Goal: Contribute content: Add original content to the website for others to see

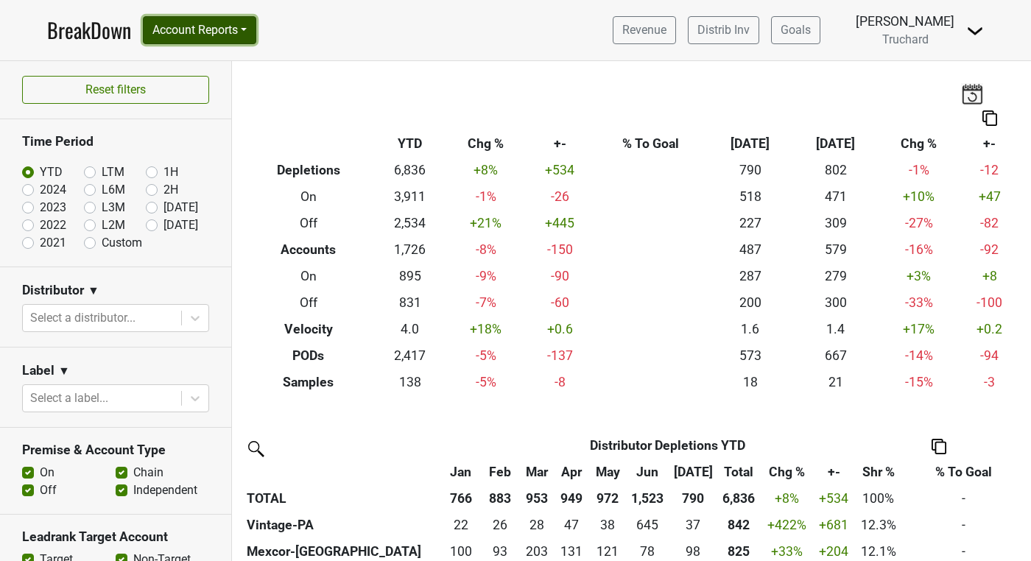
click at [256, 35] on button "Account Reports" at bounding box center [199, 30] width 113 height 28
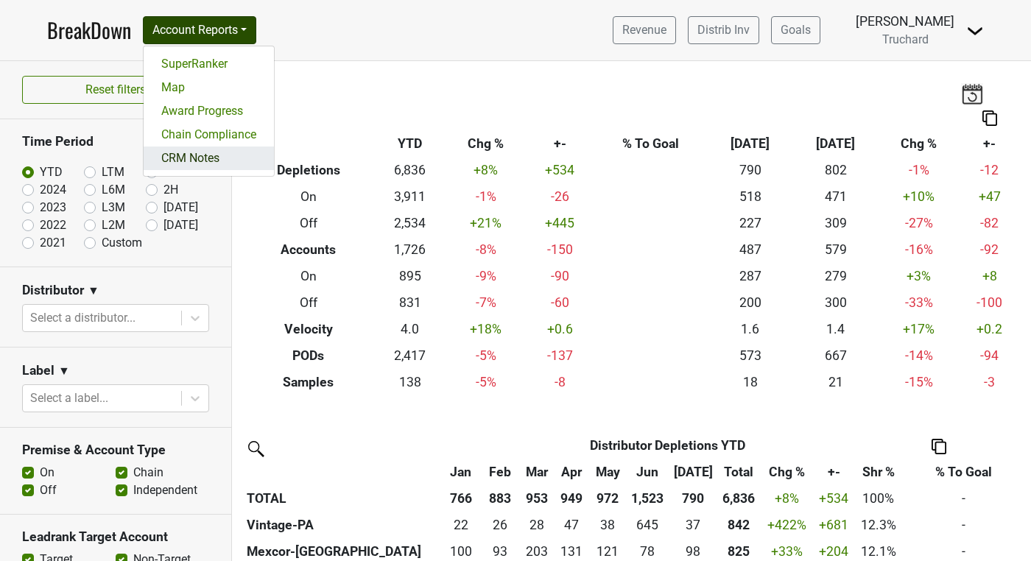
click at [201, 166] on link "CRM Notes" at bounding box center [209, 159] width 130 height 24
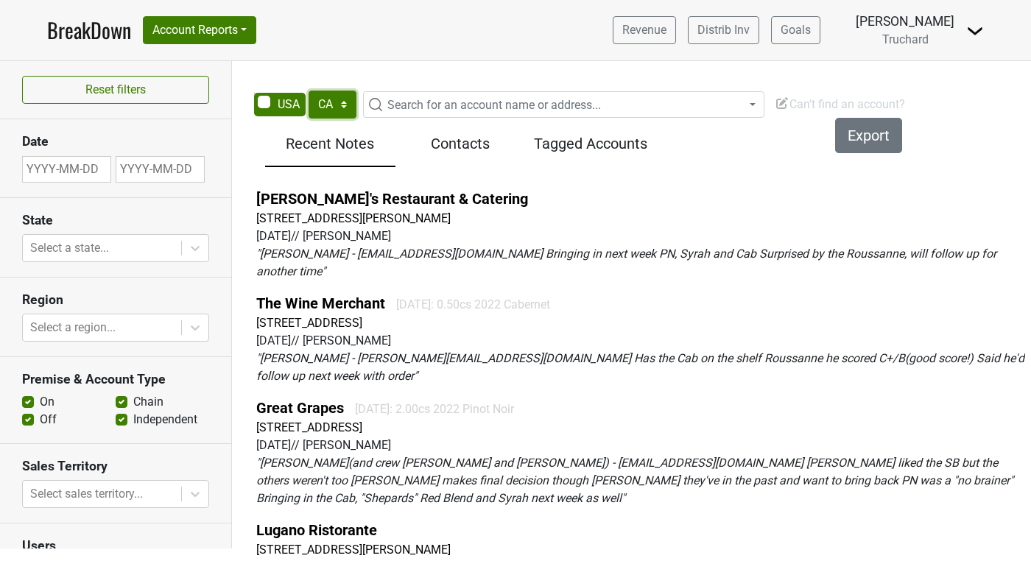
click at [322, 105] on select "AK AL AR AZ CA CO CT DC DE FL [GEOGRAPHIC_DATA] HI IA ID IL IN KS [GEOGRAPHIC_D…" at bounding box center [333, 105] width 48 height 28
select select "IL"
click at [309, 91] on select "AK AL AR AZ CA CO CT DC DE FL [GEOGRAPHIC_DATA] HI IA ID IL IN KS [GEOGRAPHIC_D…" at bounding box center [333, 105] width 48 height 28
click at [414, 111] on span "Search for an account name or address..." at bounding box center [494, 105] width 214 height 14
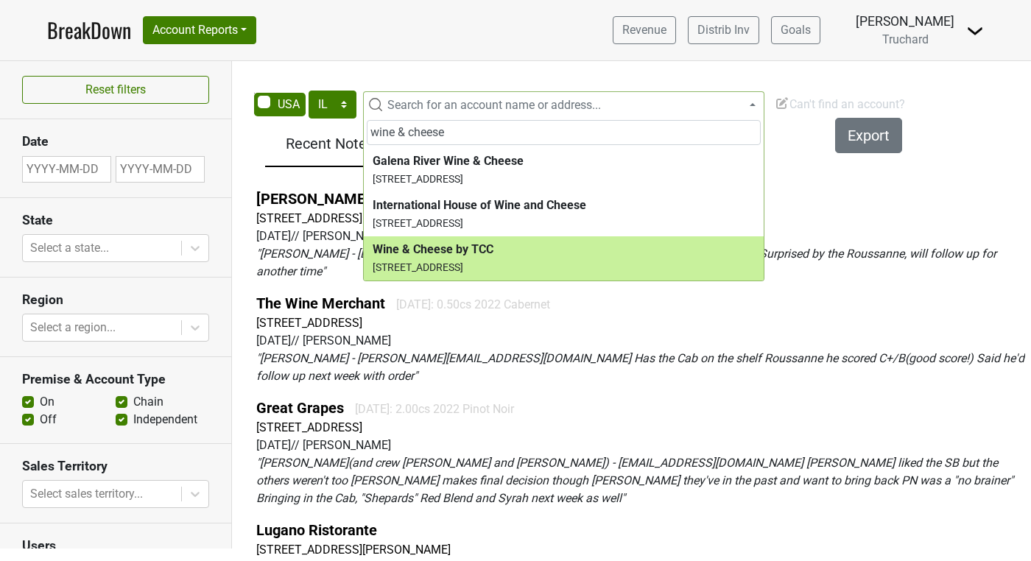
type input "wine & cheese"
select select "264656"
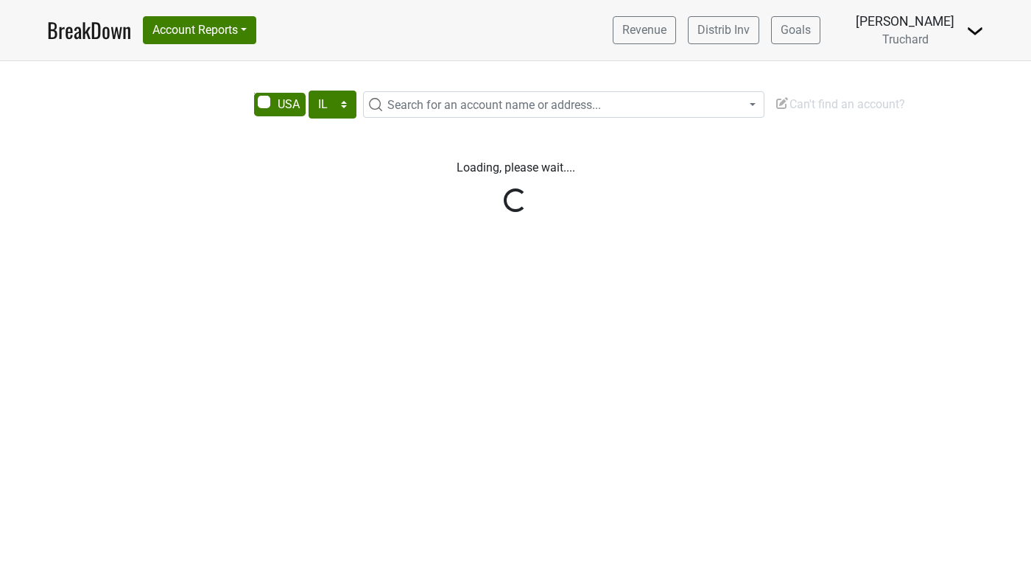
select select "IL"
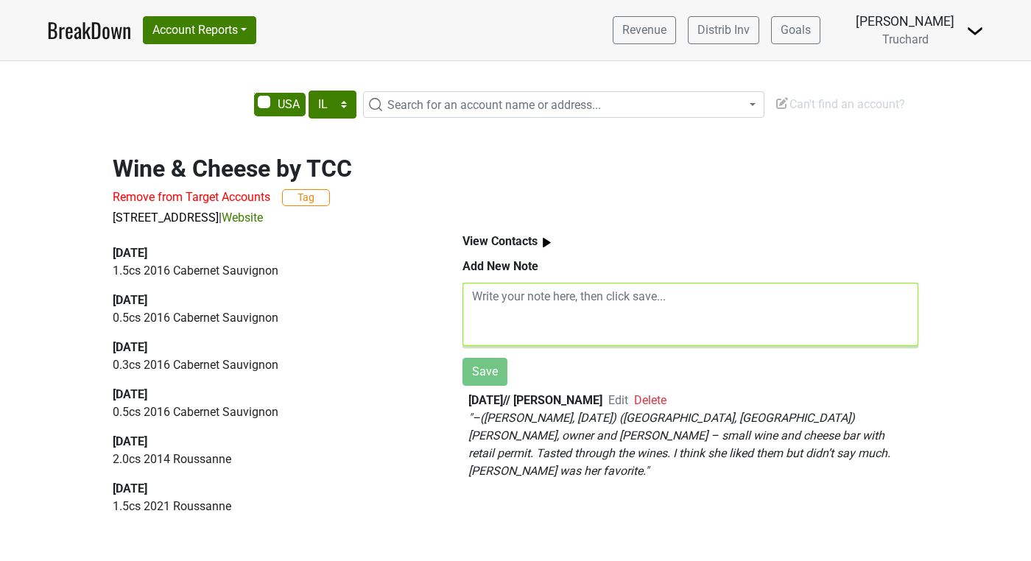
click at [569, 295] on textarea at bounding box center [691, 314] width 456 height 63
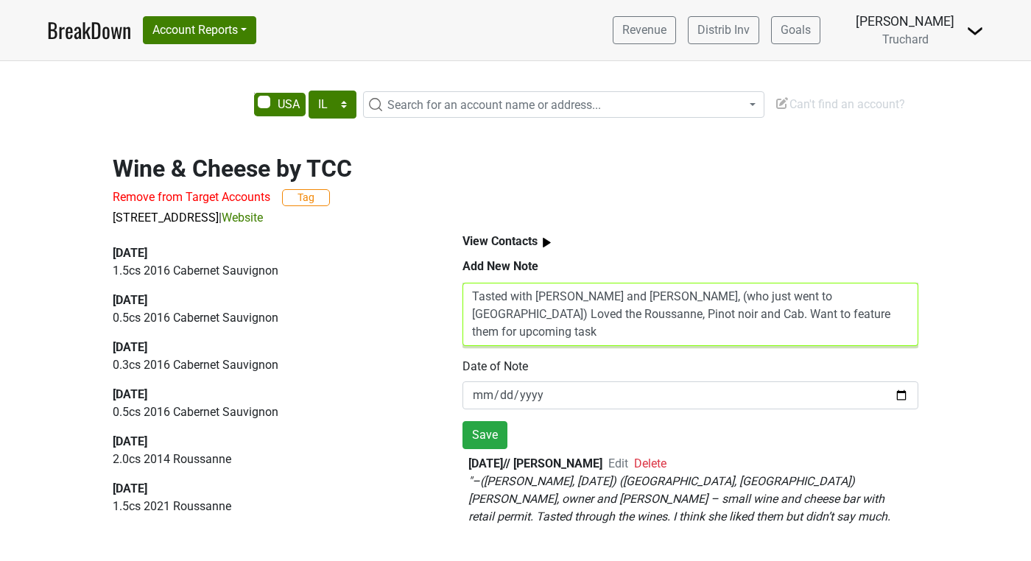
scroll to position [0, 1]
type textarea "Tasted with Casie, Connie and Traci, (who just went to greece) Loved the Roussa…"
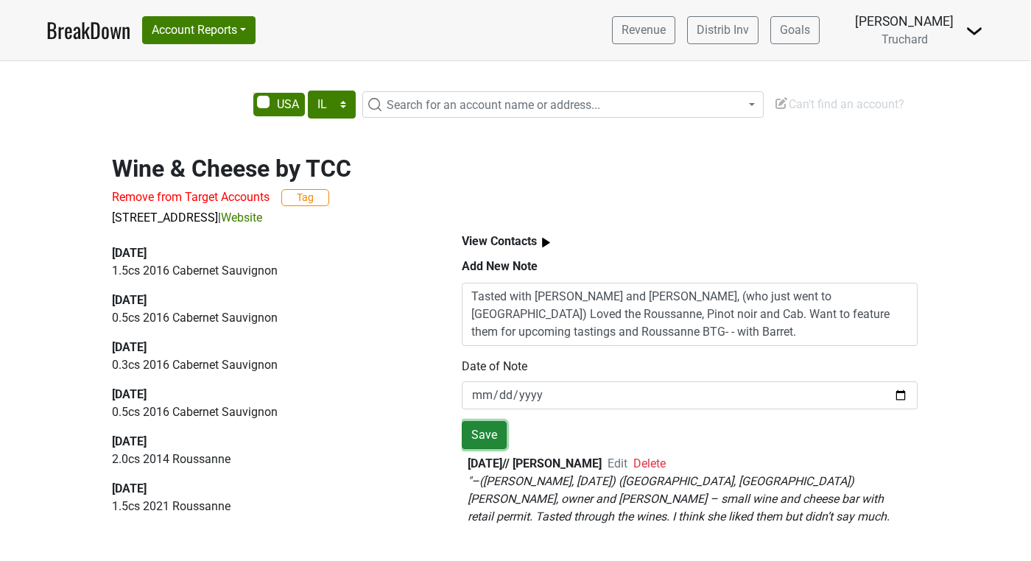
click at [473, 441] on button "Save" at bounding box center [484, 435] width 45 height 28
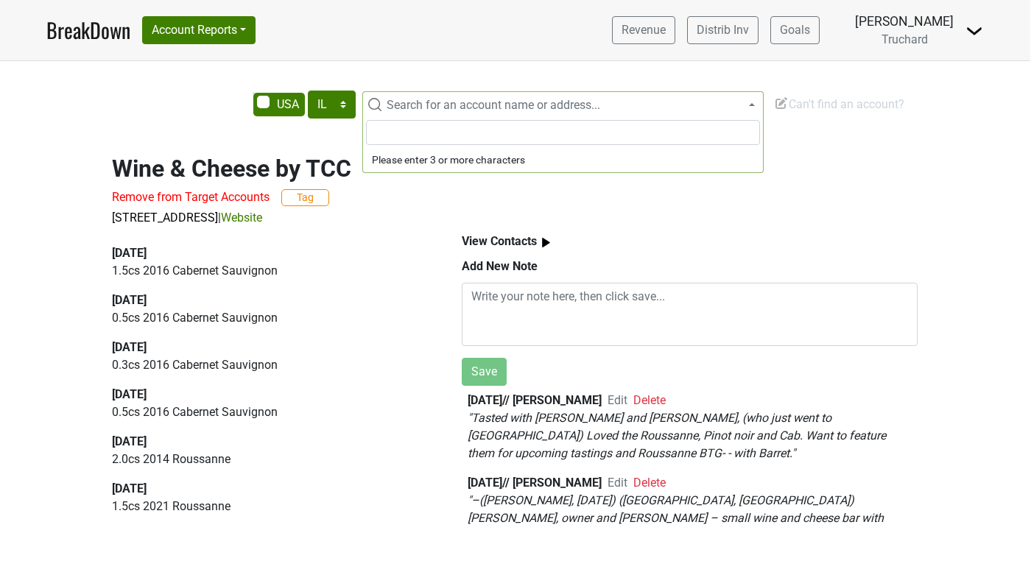
click at [416, 108] on span "Search for an account name or address..." at bounding box center [494, 105] width 214 height 14
click at [438, 135] on input "ember grille" at bounding box center [563, 132] width 394 height 25
paste input "933 S State St,"
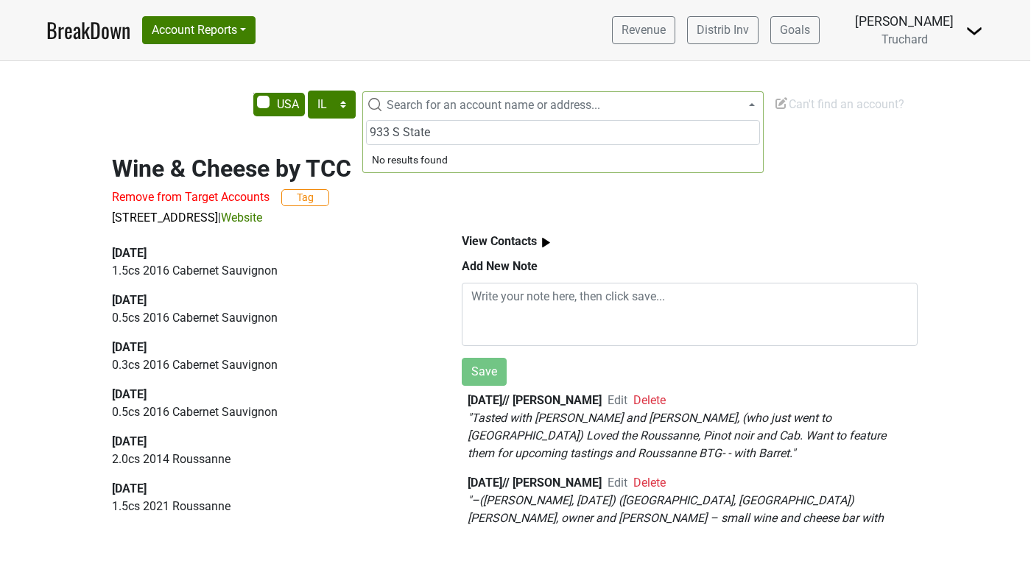
click at [399, 134] on input "933 S State" at bounding box center [563, 132] width 394 height 25
type input "933 State"
click at [837, 166] on h2 "Wine & Cheese by TCC" at bounding box center [515, 169] width 806 height 28
click at [838, 108] on span "Can't find an account?" at bounding box center [839, 104] width 130 height 14
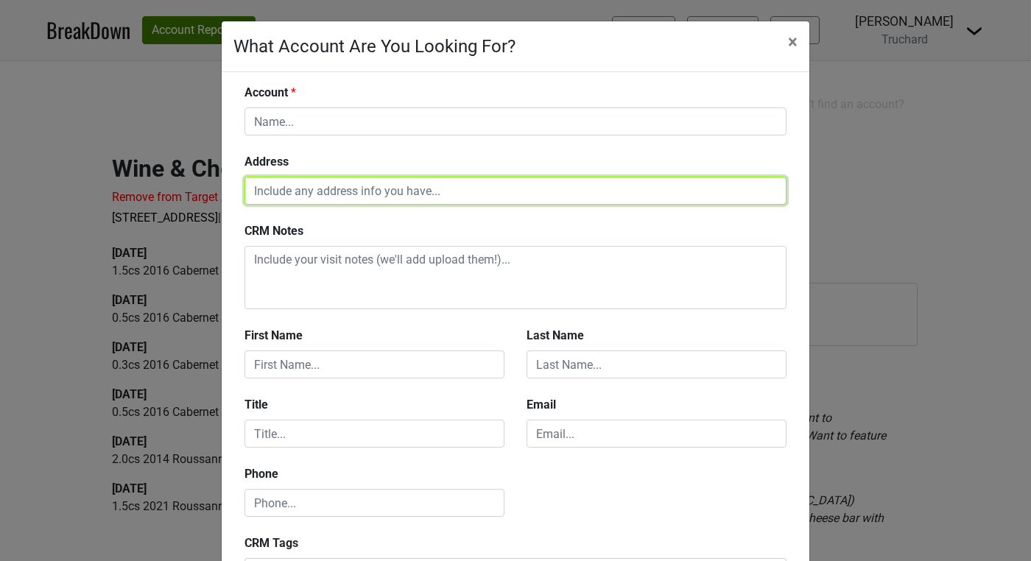
click at [482, 186] on input "text" at bounding box center [516, 191] width 542 height 28
paste input "933 S State St,"
paste input "Lockport, IL 60441"
type input "933 S State St, Lockport, IL 60441"
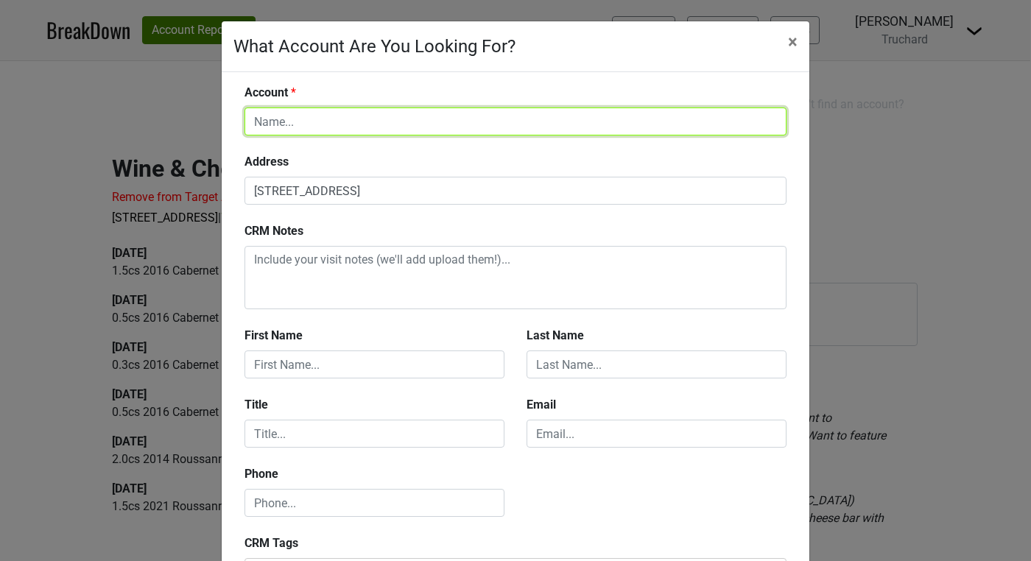
click at [358, 122] on input "text" at bounding box center [516, 122] width 542 height 28
type input "Embers"
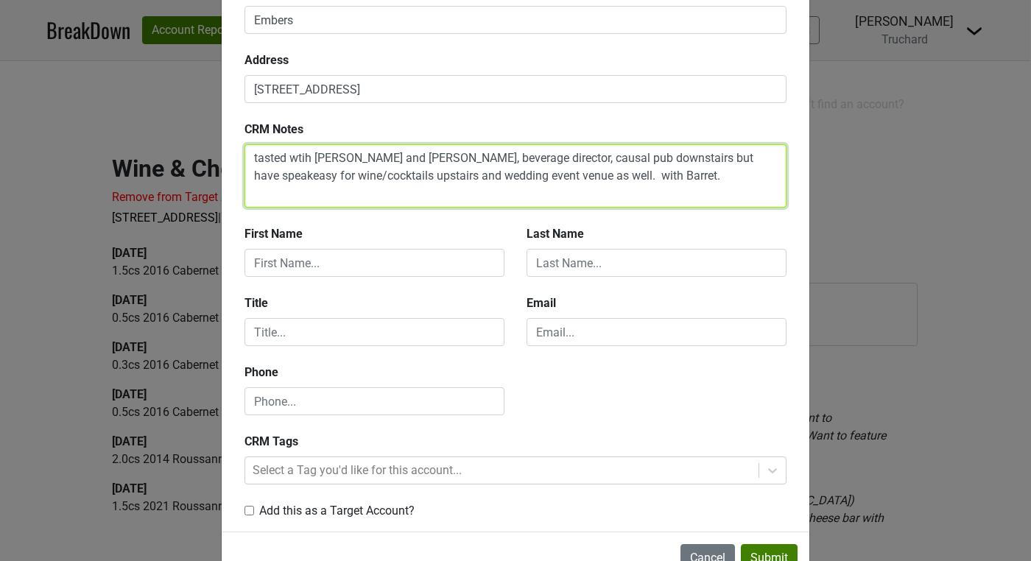
scroll to position [146, 0]
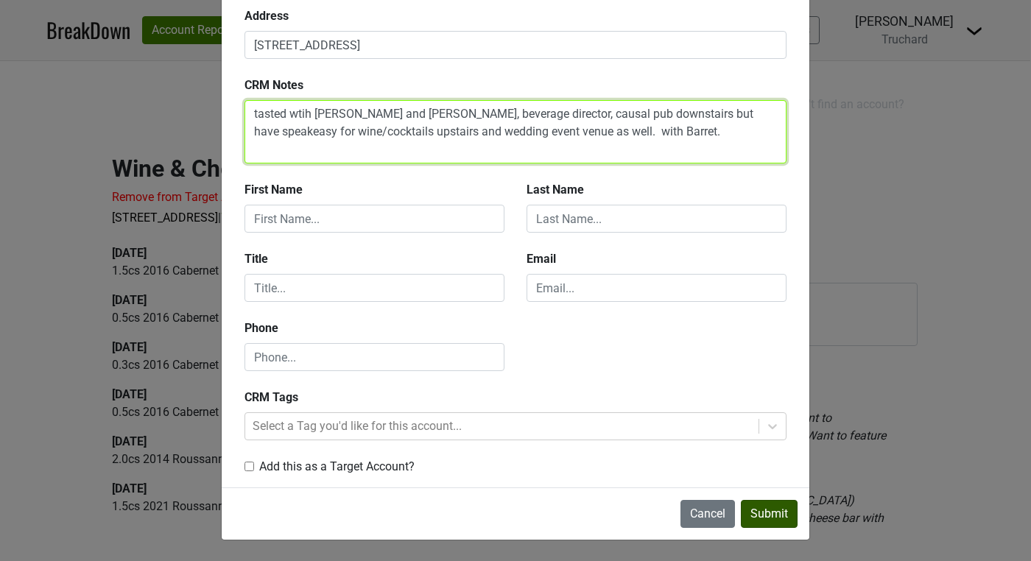
type textarea "tasted wtih Bobby and Nick, beverage director, causal pub downstairs but have s…"
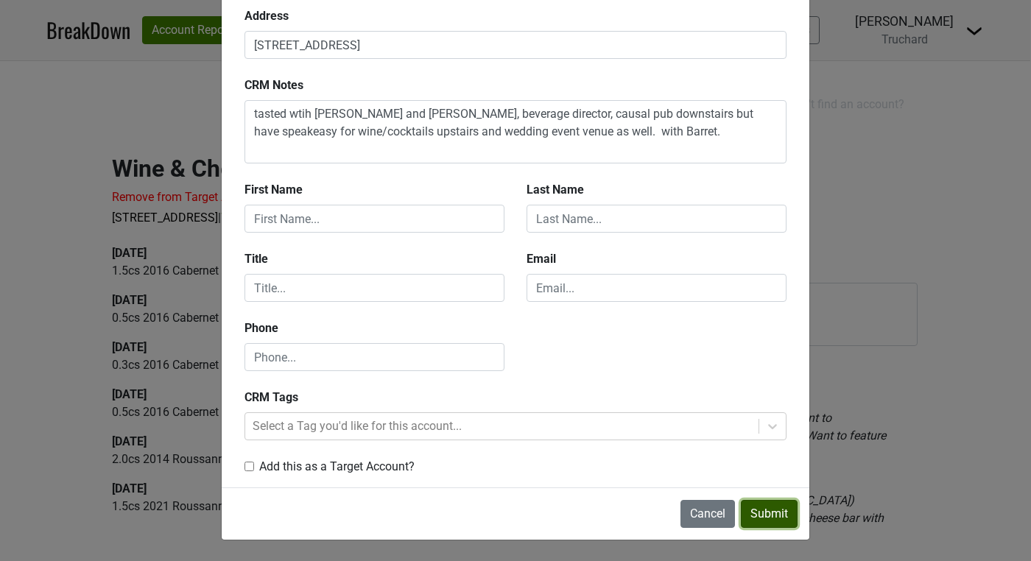
click at [761, 520] on button "Submit" at bounding box center [769, 514] width 57 height 28
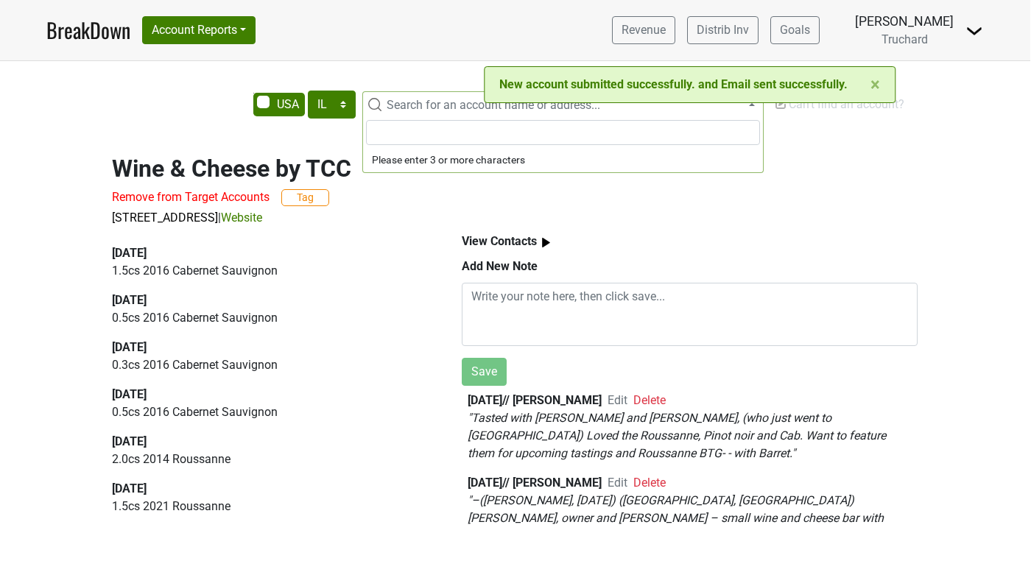
click at [413, 110] on span "Search for an account name or address..." at bounding box center [494, 105] width 214 height 14
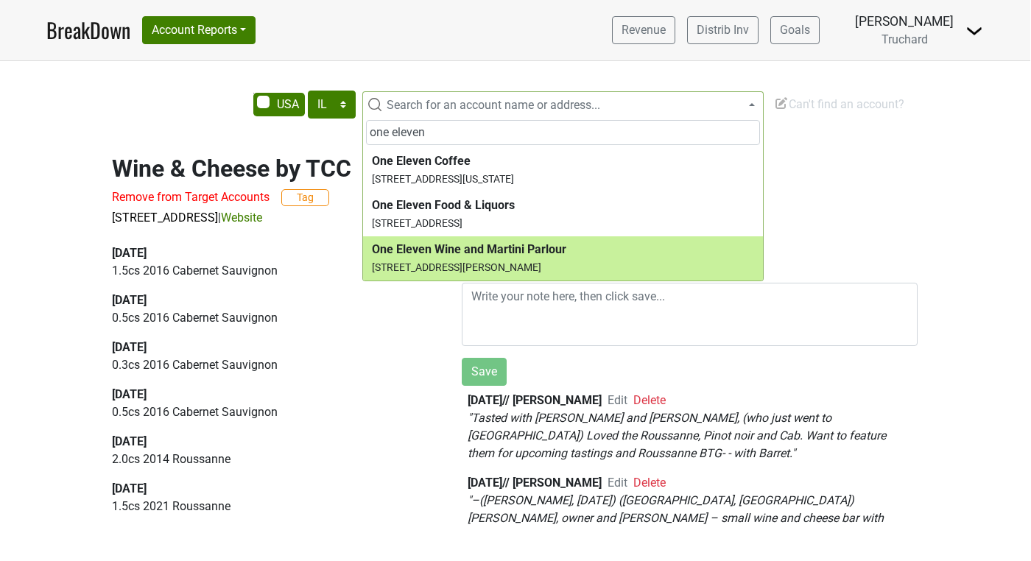
type input "one eleven"
select select "123824820"
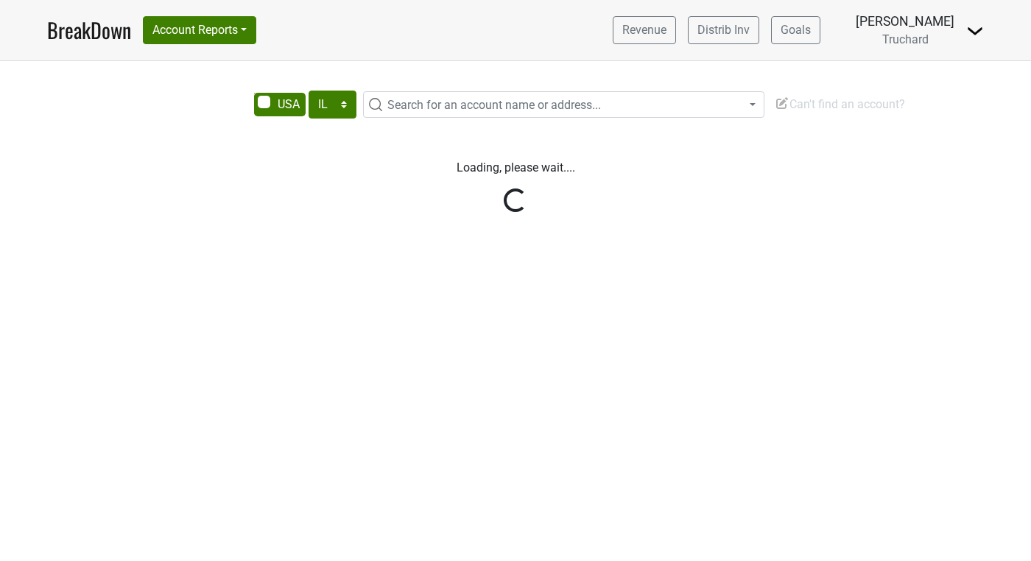
select select "IL"
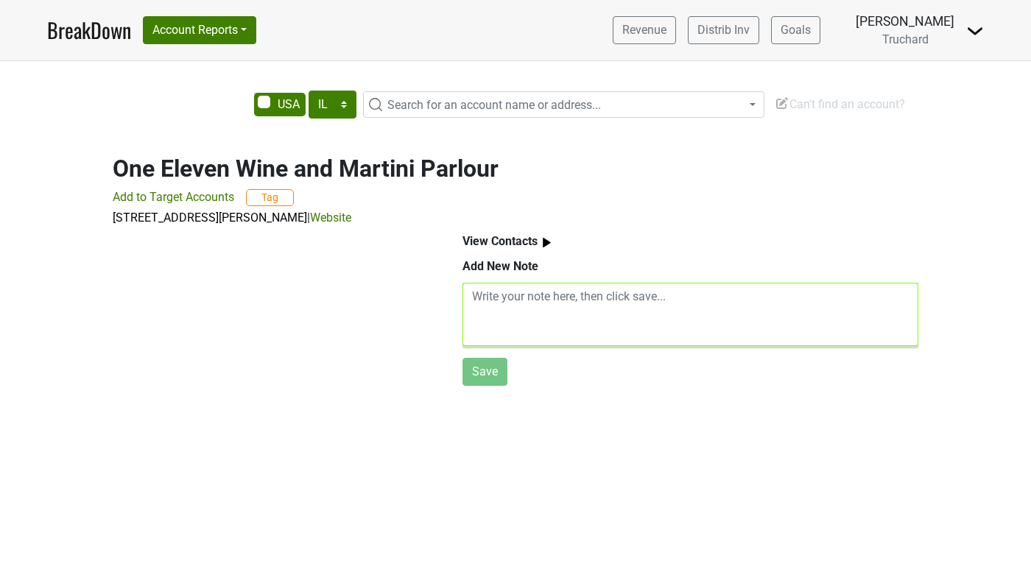
click at [574, 309] on textarea at bounding box center [691, 314] width 456 height 63
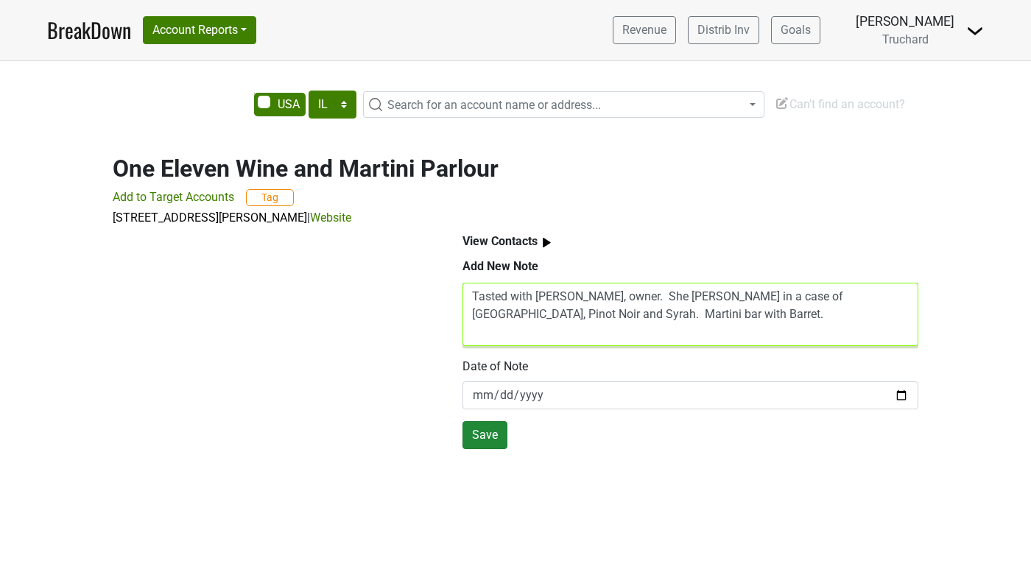
type textarea "Tasted with Carol, owner. She brough in a case of Roussanne, Pinot Noir and Syr…"
click at [480, 425] on button "Save" at bounding box center [485, 435] width 45 height 28
